Goal: Task Accomplishment & Management: Use online tool/utility

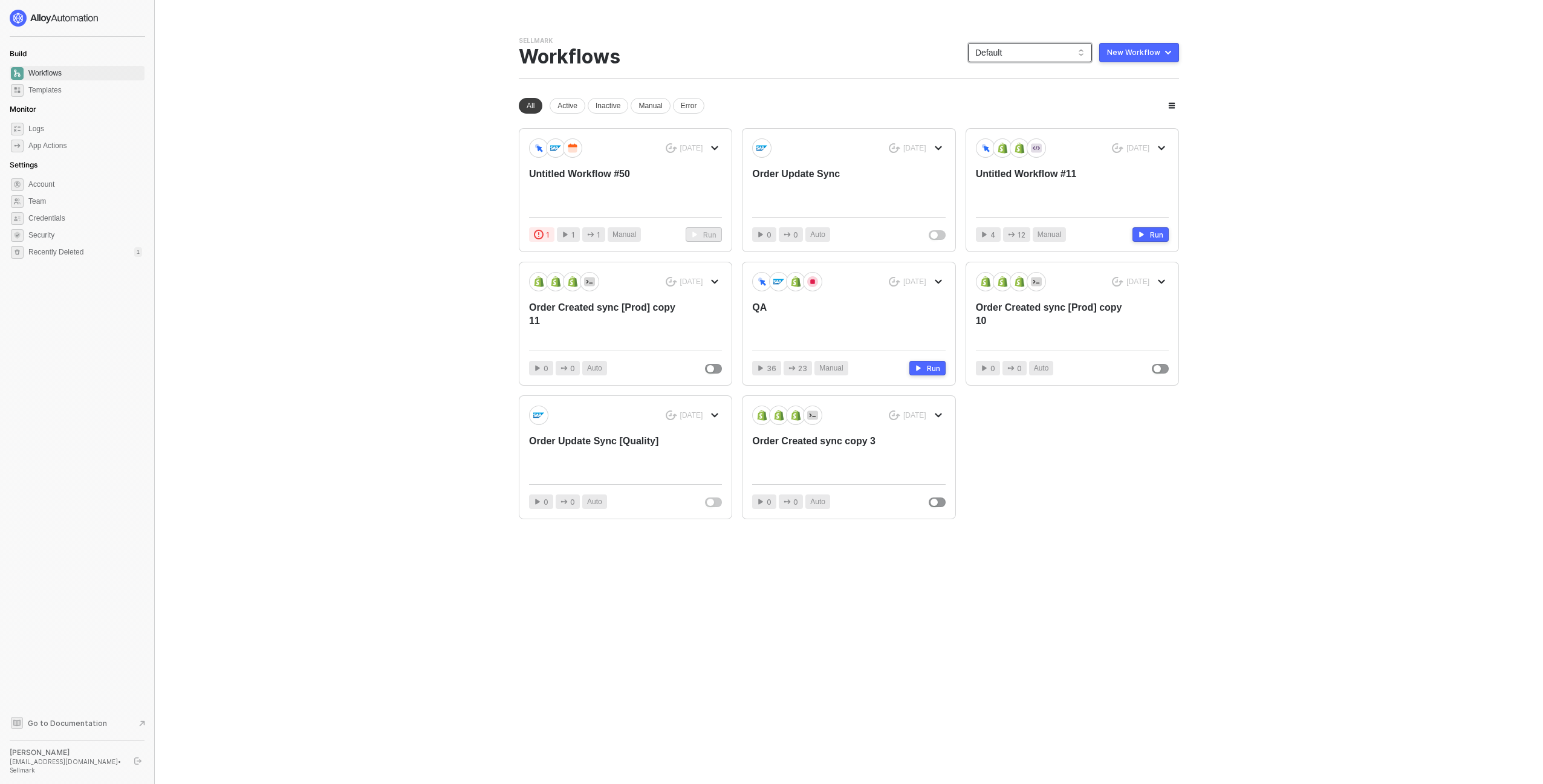
click at [1027, 61] on span "Default" at bounding box center [1030, 53] width 110 height 18
click at [1007, 200] on div "KJRests" at bounding box center [1042, 199] width 89 height 15
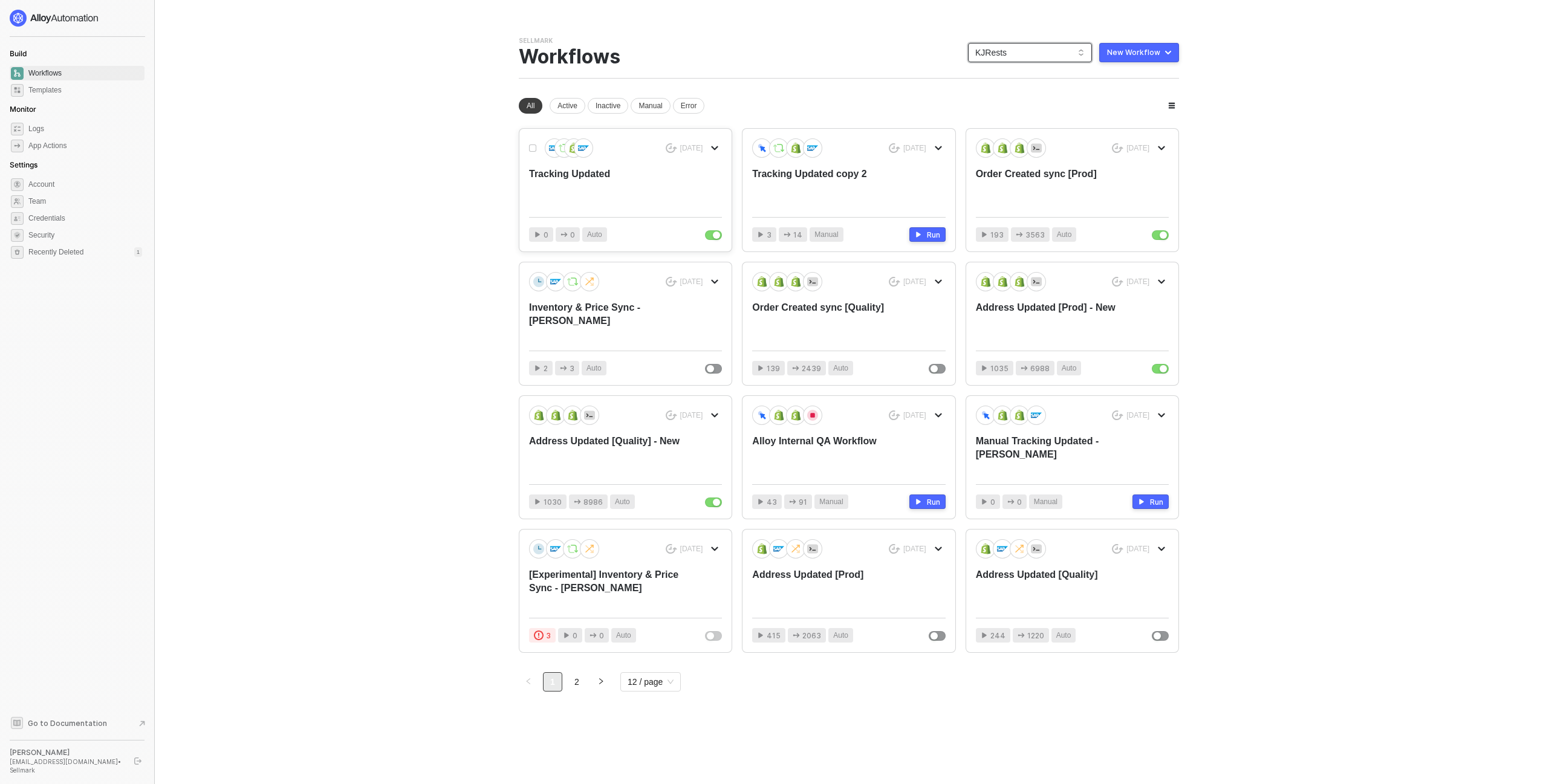
click at [608, 181] on div "Tracking Updated" at bounding box center [606, 187] width 154 height 40
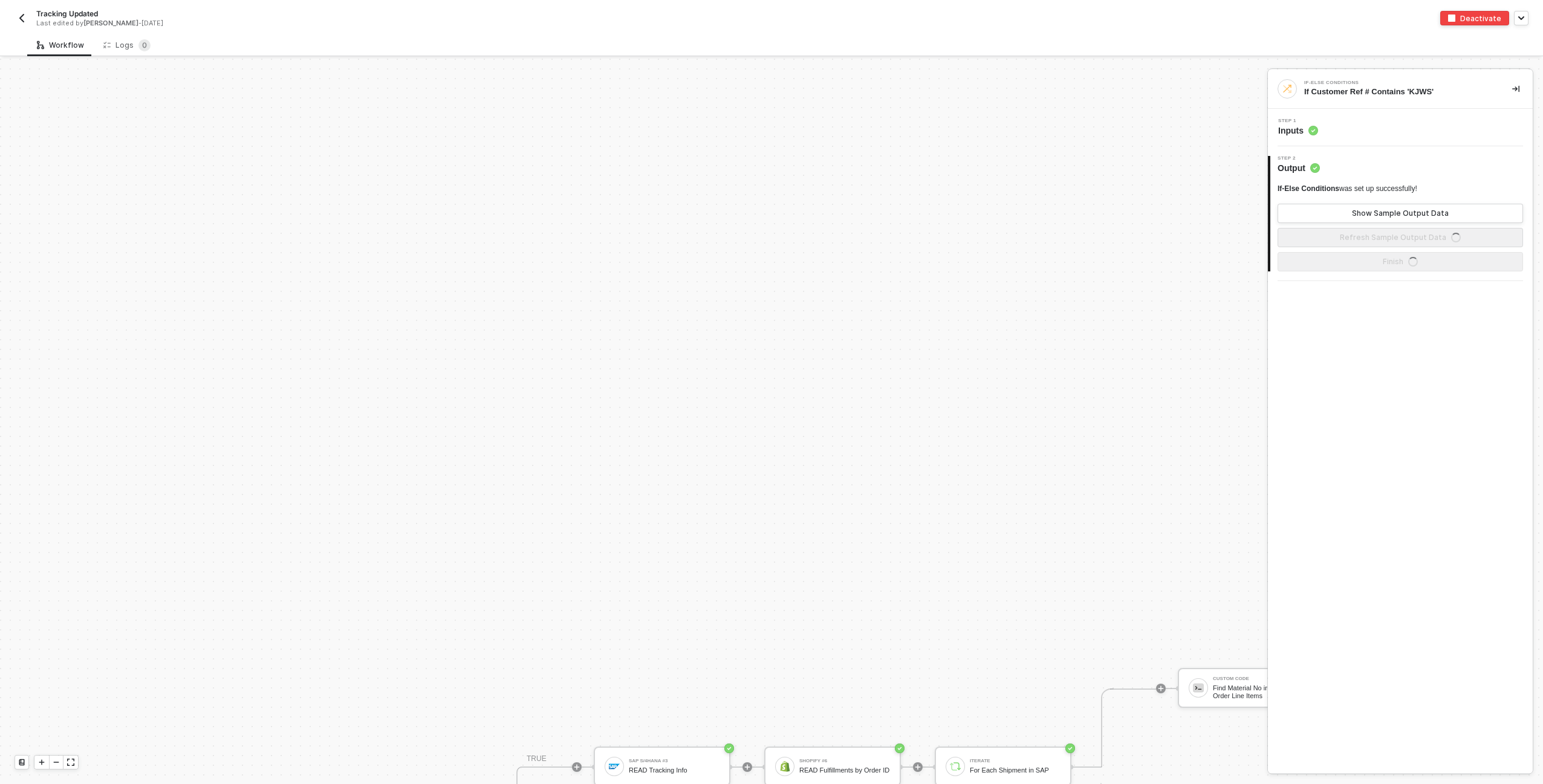
scroll to position [423, 0]
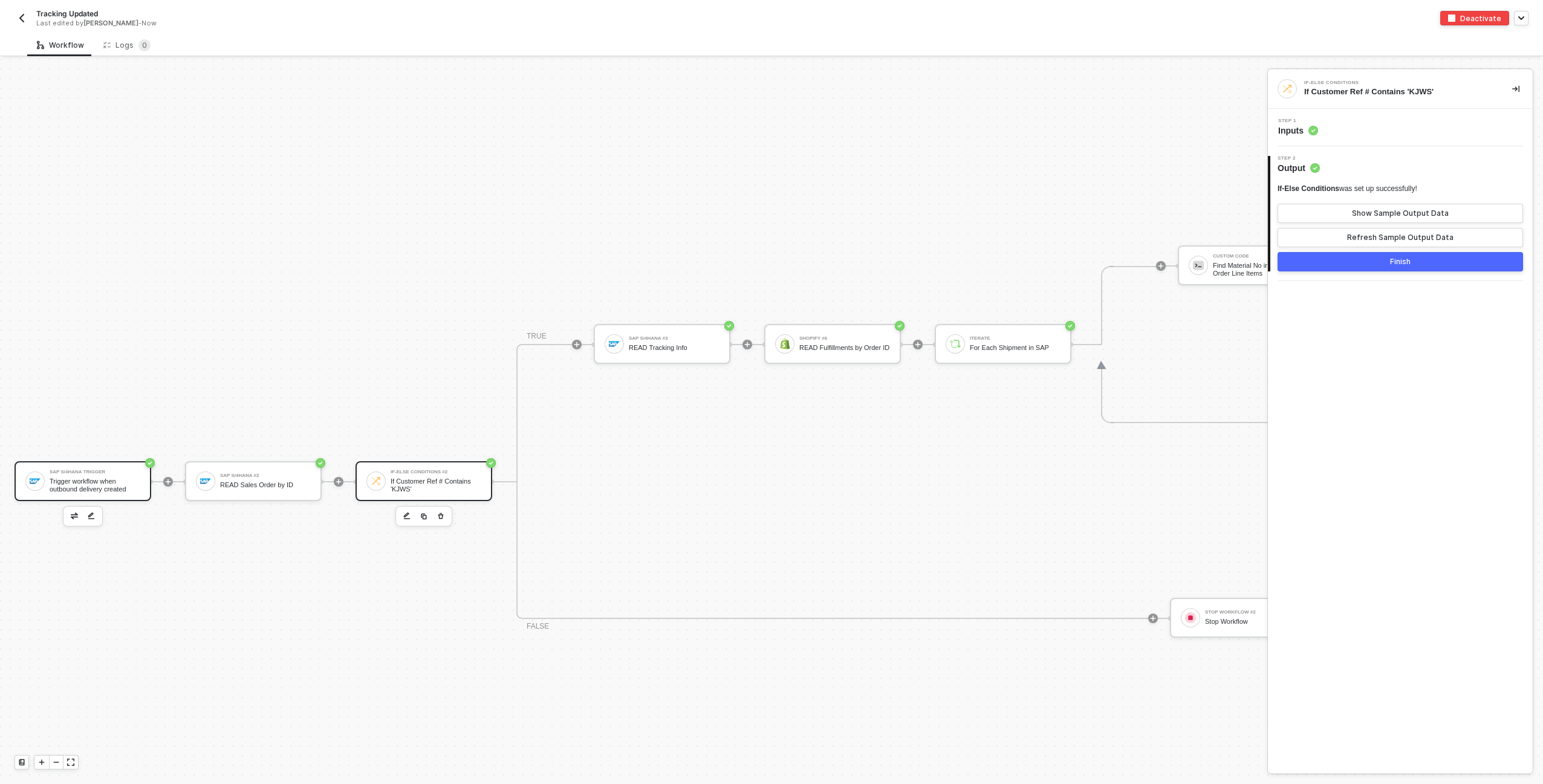
click at [114, 486] on div "Trigger workflow when outbound delivery created" at bounding box center [95, 485] width 90 height 15
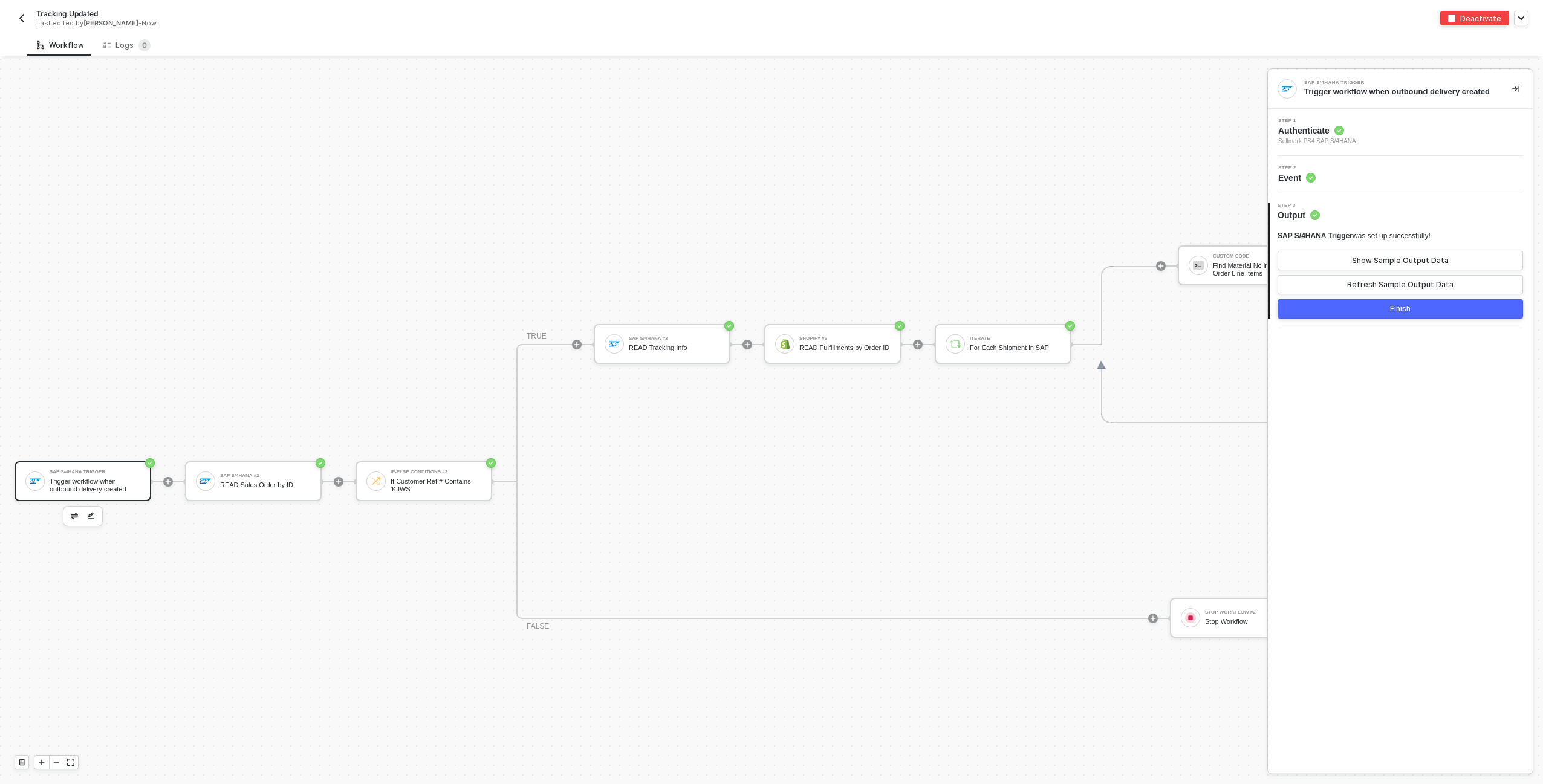
click at [21, 17] on img "button" at bounding box center [21, 18] width 10 height 10
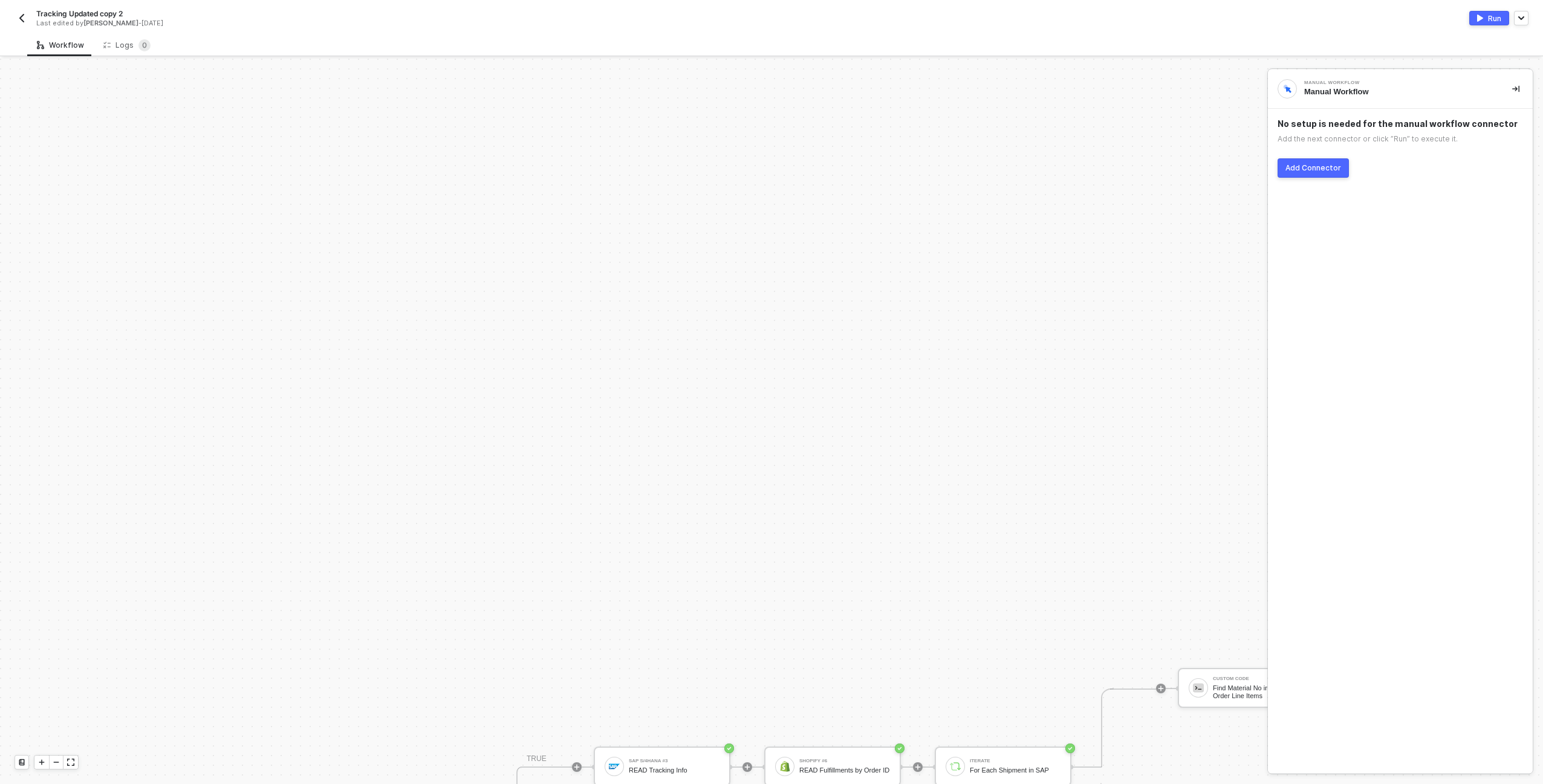
scroll to position [423, 0]
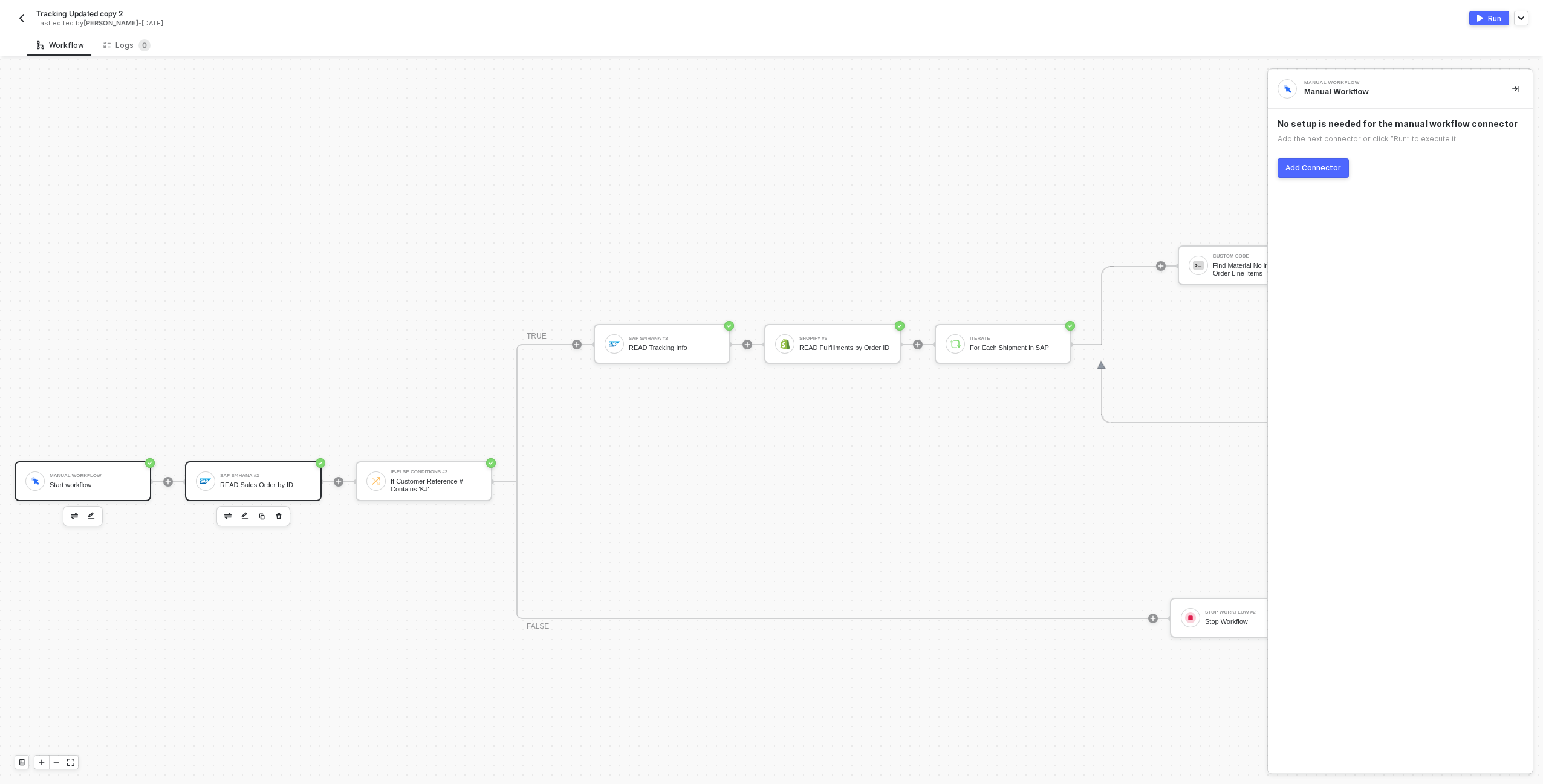
click at [257, 486] on div "READ Sales Order by ID" at bounding box center [265, 485] width 90 height 8
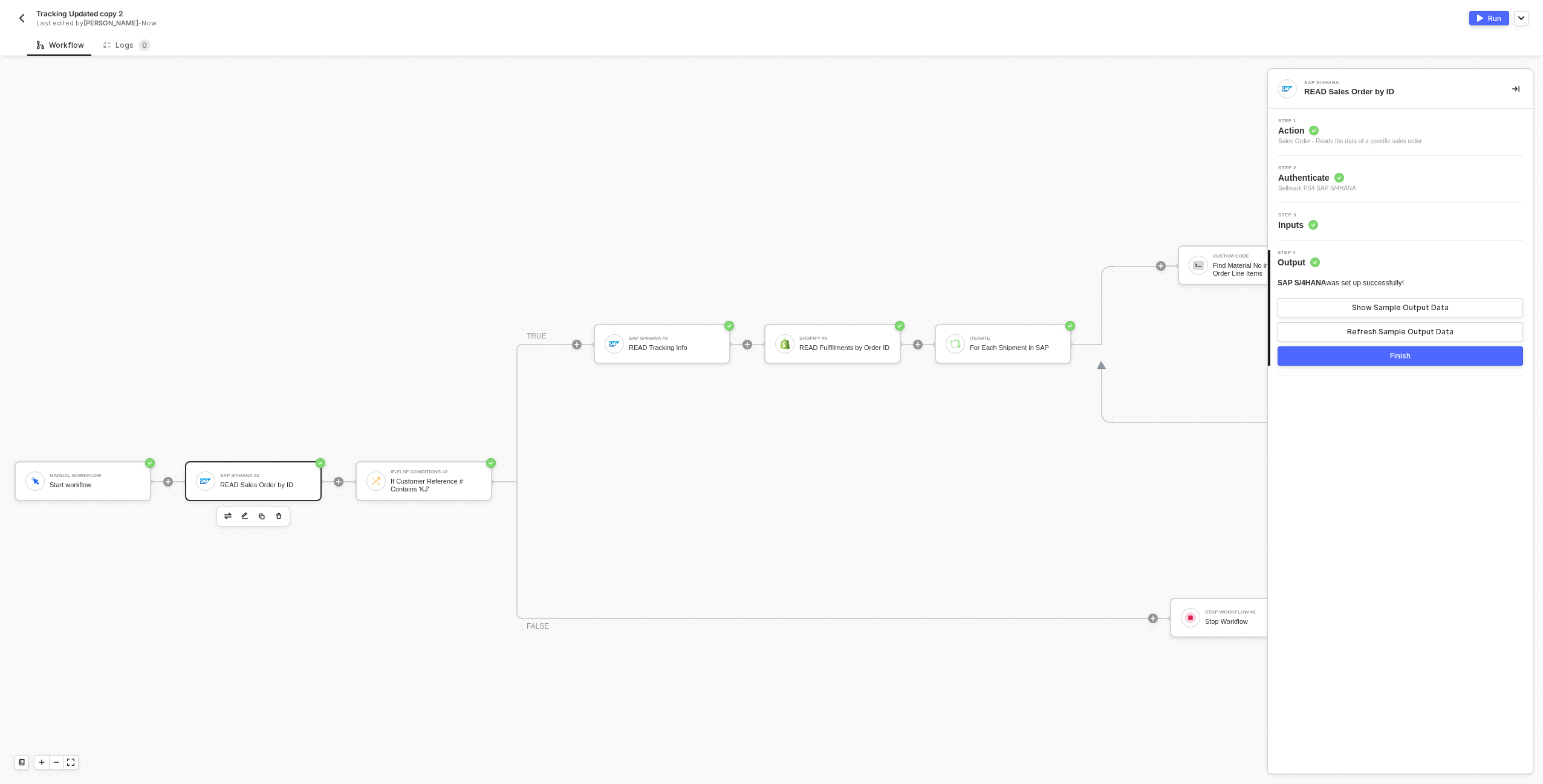
click at [1367, 219] on div "Step 3 Inputs" at bounding box center [1402, 221] width 262 height 18
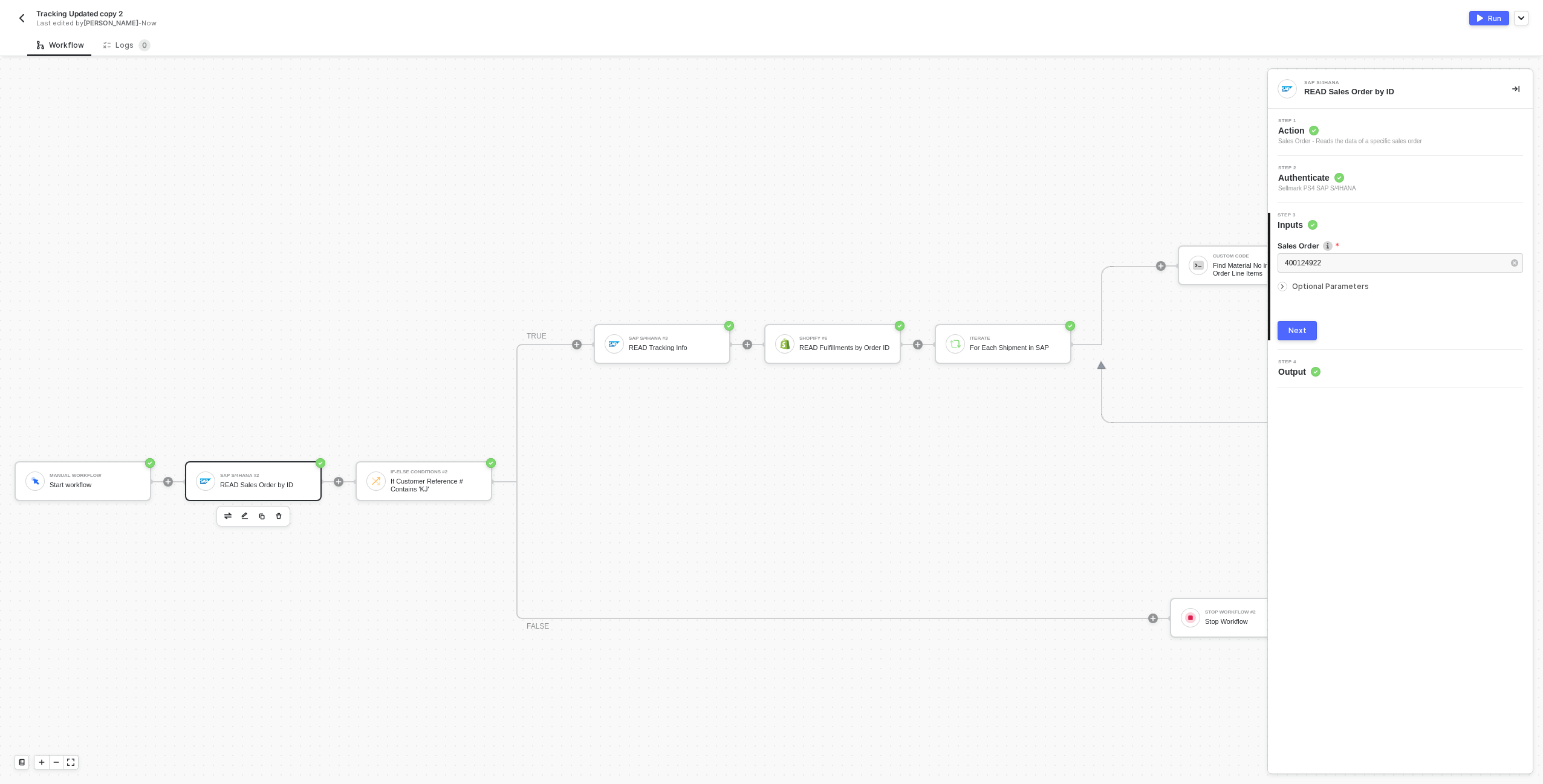
click at [29, 19] on div "Tracking Updated copy 2 Last edited by Scott Cogswell - Now" at bounding box center [393, 18] width 757 height 19
click at [27, 19] on button "button" at bounding box center [22, 19] width 15 height 15
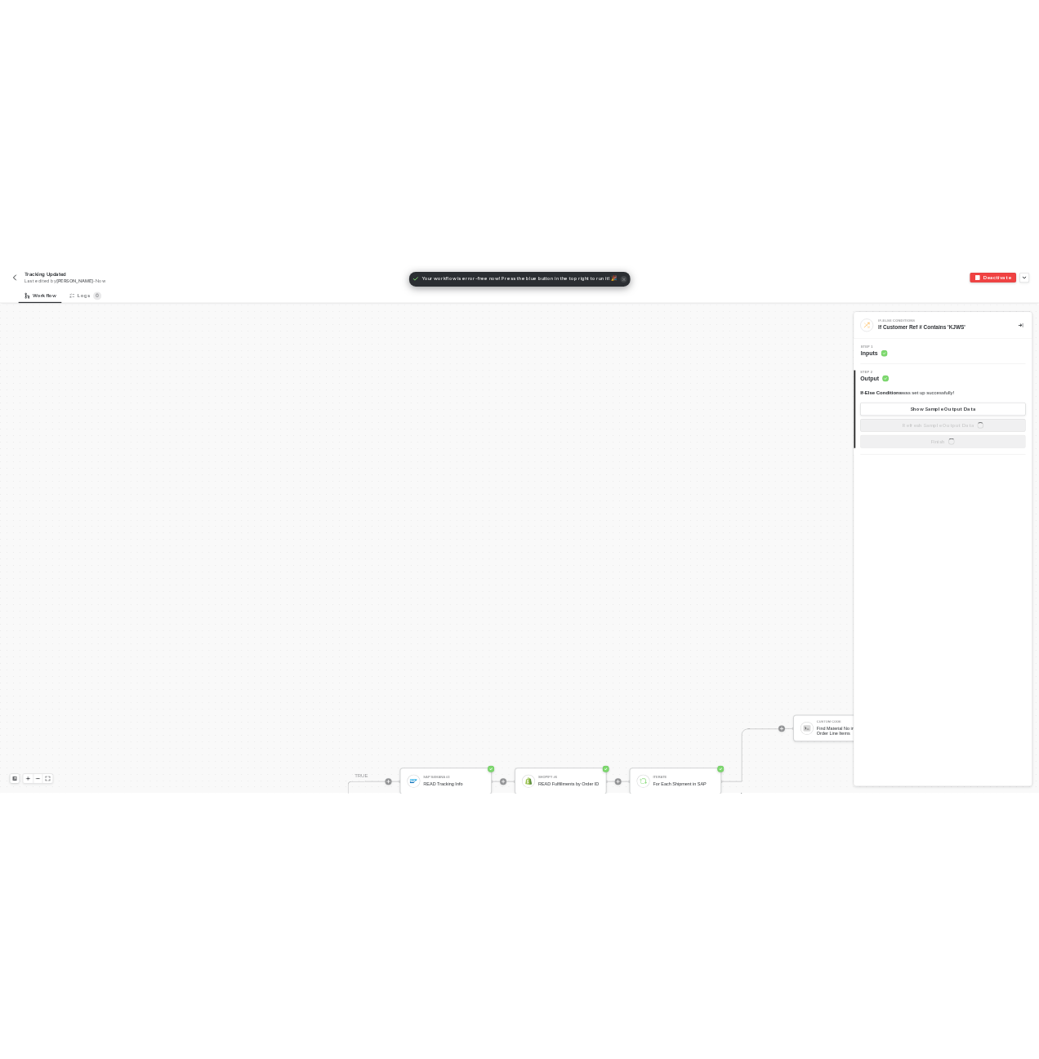
scroll to position [571, 0]
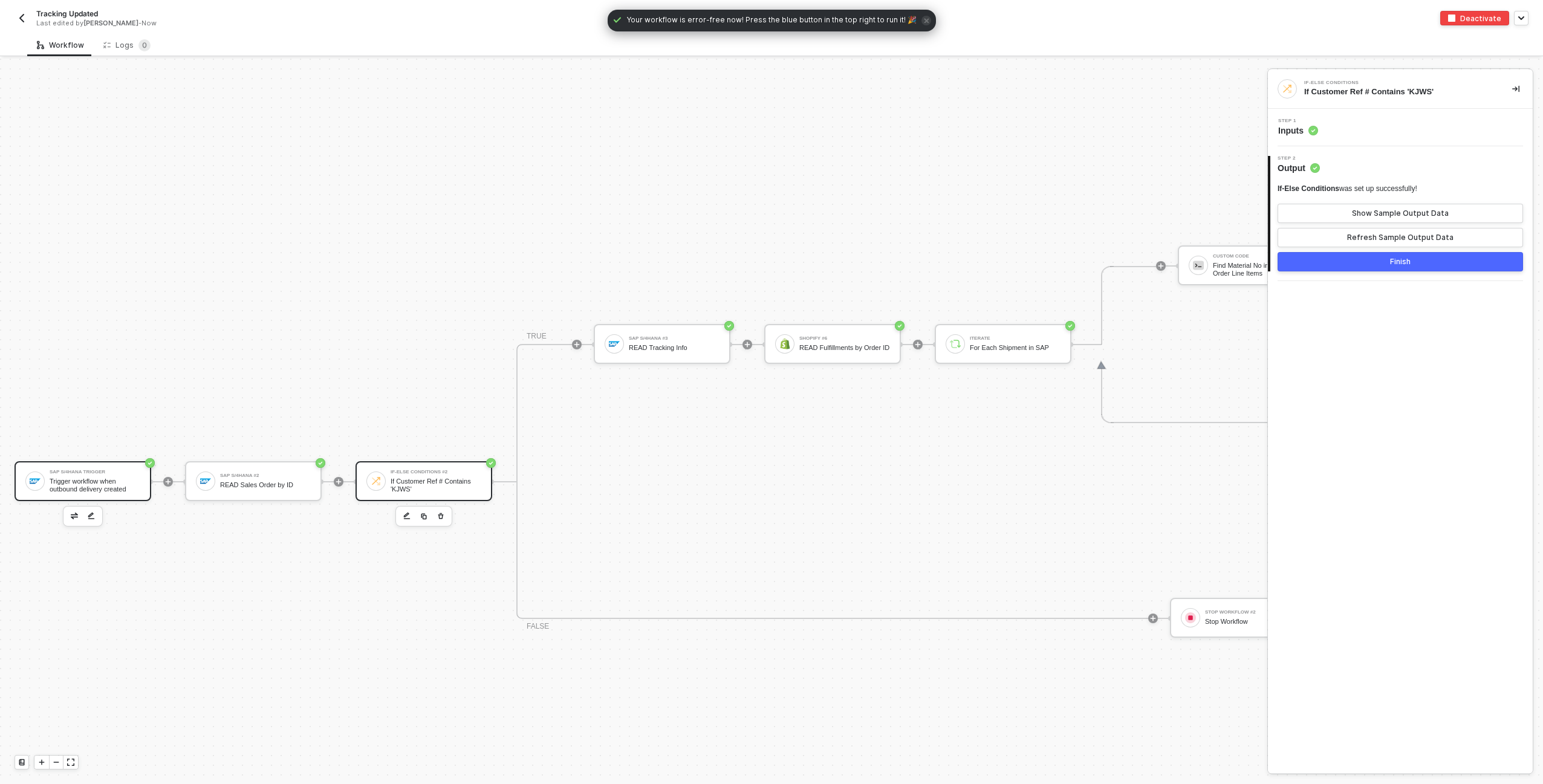
click at [76, 495] on div "SAP S/4HANA Trigger Trigger workflow when outbound delivery created" at bounding box center [83, 481] width 137 height 40
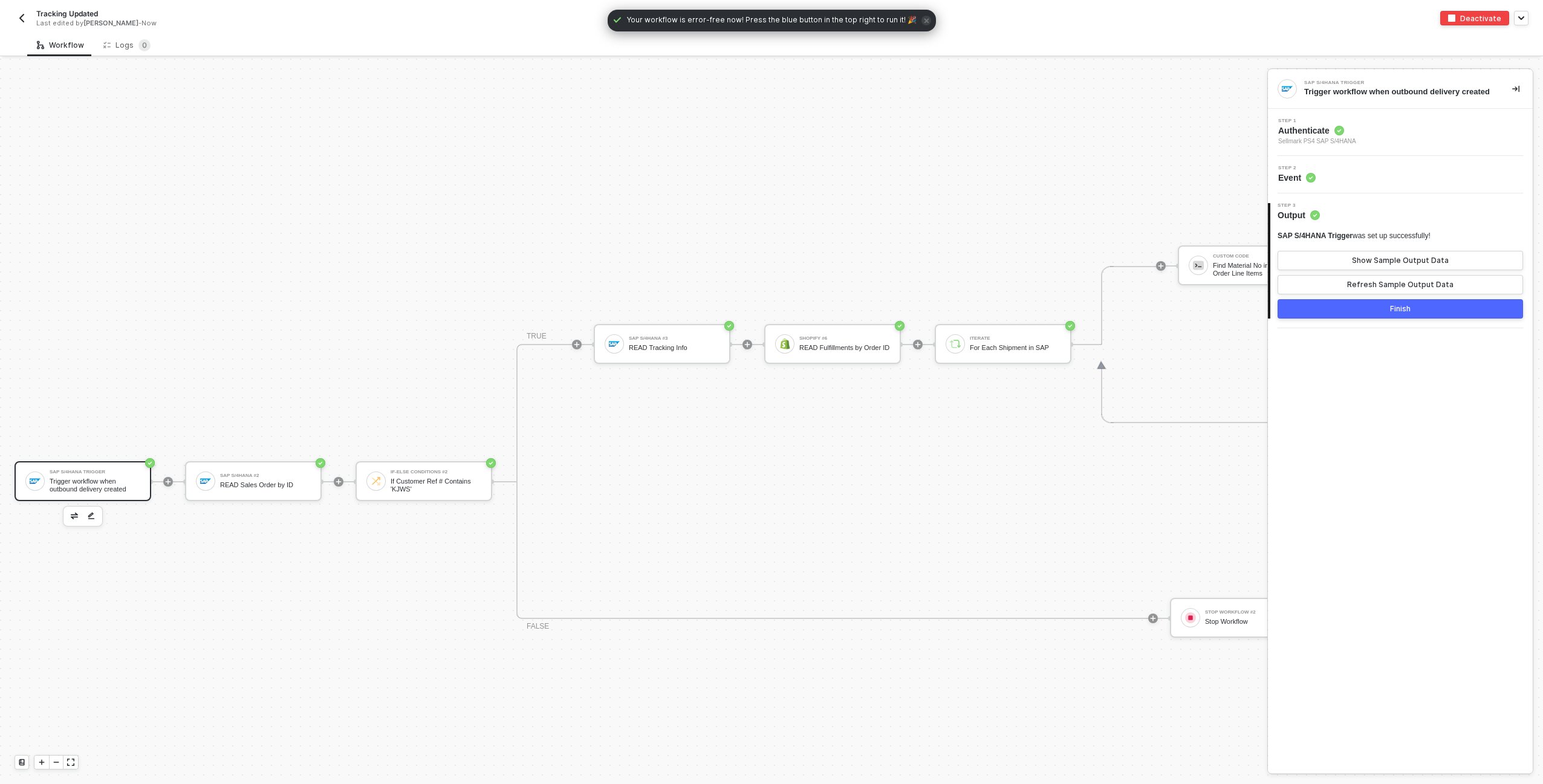
click at [1454, 183] on div "Step 2 Event" at bounding box center [1402, 175] width 262 height 18
click at [1336, 183] on div "Step 2 Event" at bounding box center [1402, 175] width 262 height 18
click at [1284, 184] on span "Event" at bounding box center [1296, 178] width 38 height 12
click at [1323, 137] on span "Authenticate" at bounding box center [1316, 130] width 78 height 12
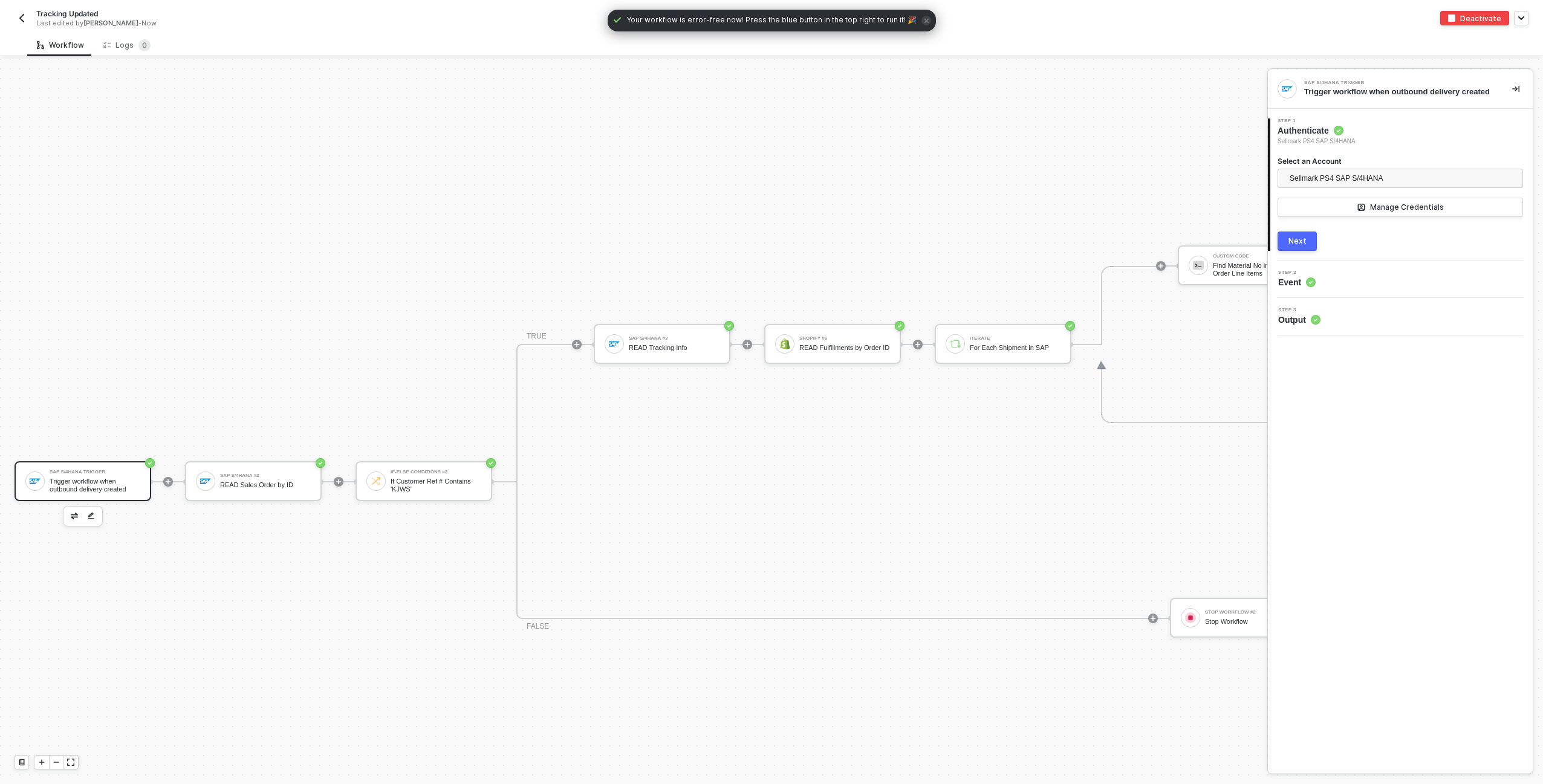
drag, startPoint x: 1311, startPoint y: 249, endPoint x: 1376, endPoint y: 255, distance: 65.3
click at [1313, 249] on button "Next" at bounding box center [1297, 241] width 39 height 19
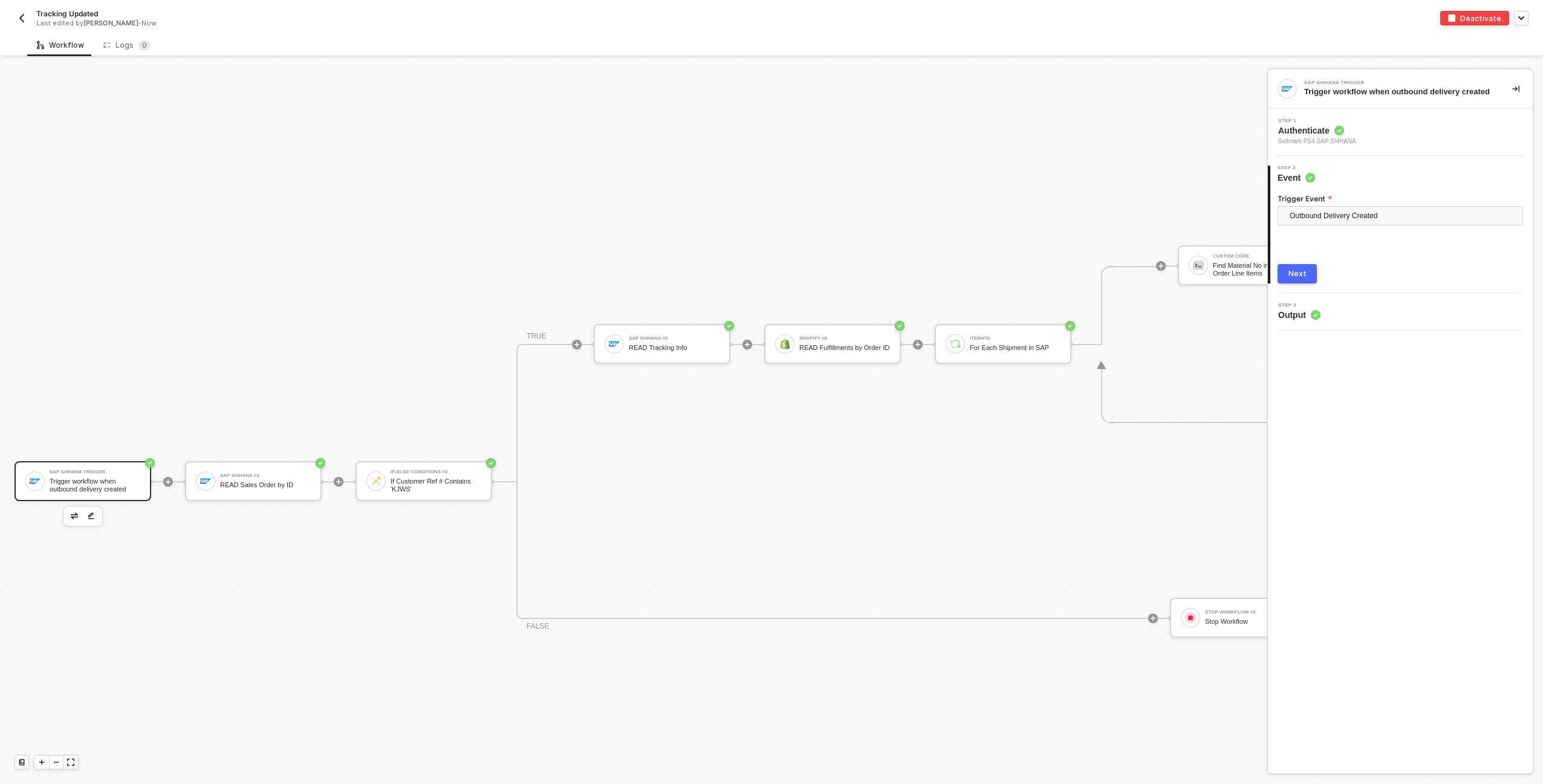
click at [332, 21] on div "Last edited by [PERSON_NAME] - Now" at bounding box center [389, 23] width 707 height 9
click at [1396, 147] on div "Step 1 Authenticate Sellmark PS4 SAP S/4HANA" at bounding box center [1402, 133] width 262 height 28
click at [100, 483] on div "Trigger workflow when outbound delivery created" at bounding box center [95, 485] width 90 height 15
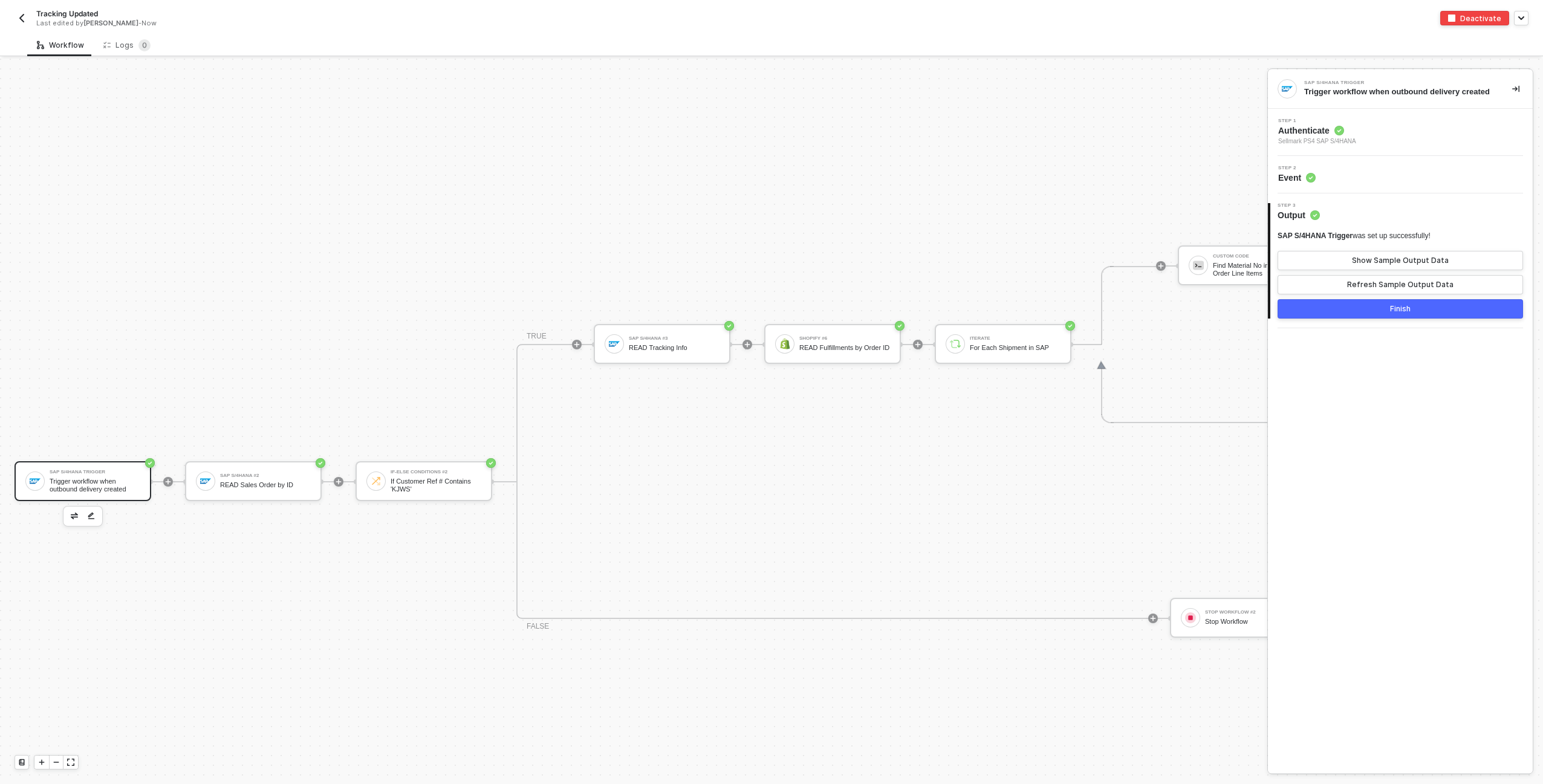
click at [1379, 140] on div "Step 1 Authenticate Sellmark PS4 SAP S/4HANA" at bounding box center [1402, 133] width 262 height 28
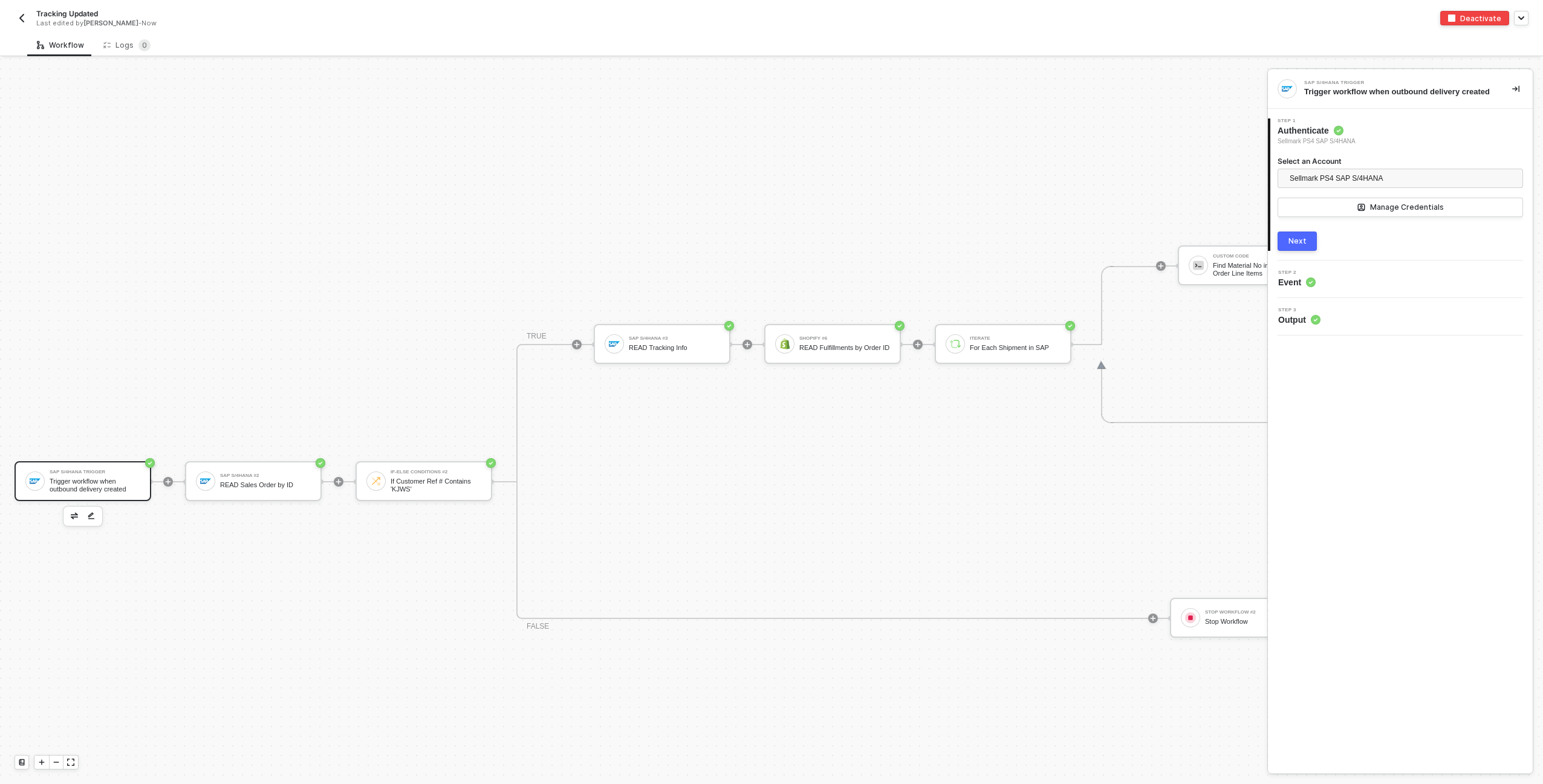
click at [1305, 246] on div "Next" at bounding box center [1297, 241] width 18 height 10
